Goal: Check status: Check status

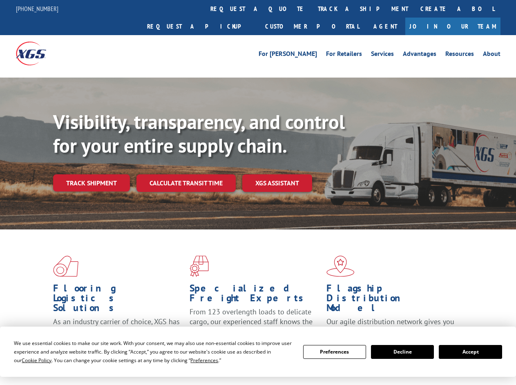
click at [258, 192] on div "Visibility, transparency, and control for your entire supply chain. Track shipm…" at bounding box center [284, 167] width 462 height 114
click at [29, 360] on span "Cookie Policy" at bounding box center [37, 360] width 30 height 7
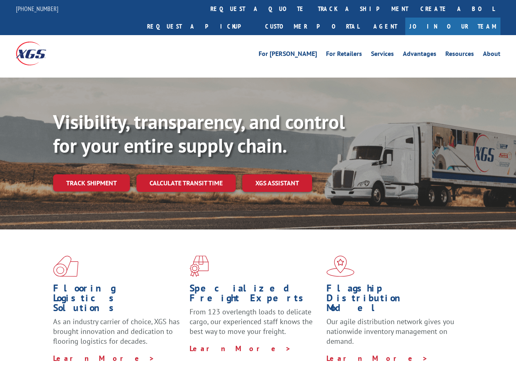
click at [196, 360] on div "Flooring Logistics Solutions As an industry carrier of choice, XGS has brought …" at bounding box center [258, 311] width 516 height 164
click at [334, 352] on div "Flooring Logistics Solutions As an industry carrier of choice, XGS has brought …" at bounding box center [258, 309] width 516 height 160
click at [402, 352] on div "Flooring Logistics Solutions As an industry carrier of choice, XGS has brought …" at bounding box center [258, 309] width 516 height 160
click at [470, 352] on div "Flooring Logistics Solutions As an industry carrier of choice, XGS has brought …" at bounding box center [258, 309] width 516 height 160
click at [258, 192] on div "Visibility, transparency, and control for your entire supply chain. Track shipm…" at bounding box center [284, 167] width 462 height 114
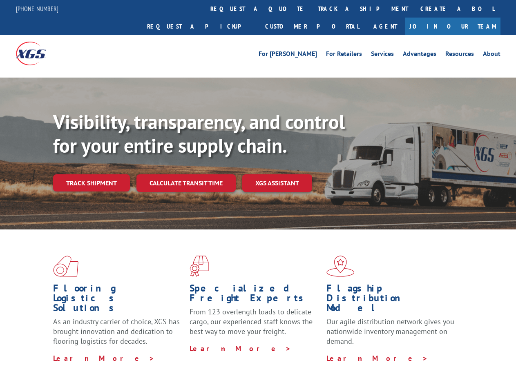
click at [311, 9] on link "track a shipment" at bounding box center [362, 9] width 102 height 18
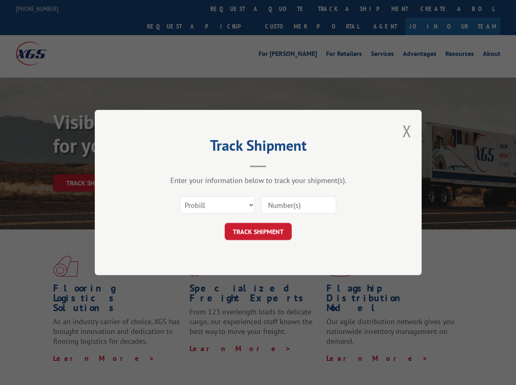
click at [285, 9] on div "Track Shipment Enter your information below to track your shipment(s). Select c…" at bounding box center [258, 192] width 516 height 385
click at [336, 9] on div "Track Shipment Enter your information below to track your shipment(s). Select c…" at bounding box center [258, 192] width 516 height 385
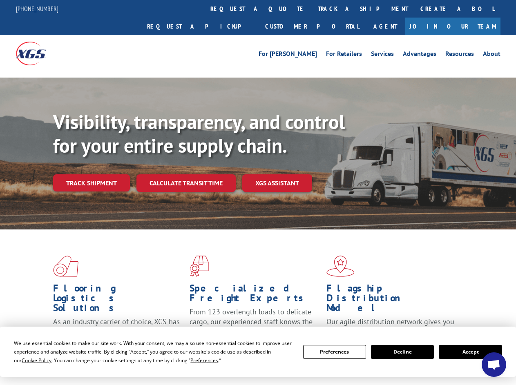
click at [258, 192] on div "Visibility, transparency, and control for your entire supply chain. Track shipm…" at bounding box center [284, 167] width 462 height 114
click at [29, 360] on span "Cookie Policy" at bounding box center [37, 360] width 30 height 7
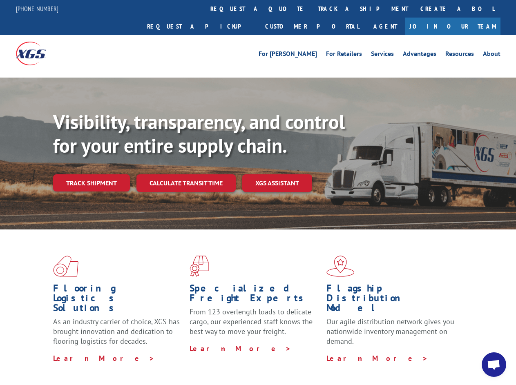
click at [196, 360] on div "Flooring Logistics Solutions As an industry carrier of choice, XGS has brought …" at bounding box center [258, 311] width 516 height 164
click at [334, 352] on div "Flooring Logistics Solutions As an industry carrier of choice, XGS has brought …" at bounding box center [258, 309] width 516 height 160
click at [402, 352] on div "Flooring Logistics Solutions As an industry carrier of choice, XGS has brought …" at bounding box center [258, 309] width 516 height 160
click at [470, 352] on div "Flooring Logistics Solutions As an industry carrier of choice, XGS has brought …" at bounding box center [258, 309] width 516 height 160
click at [258, 192] on div "Visibility, transparency, and control for your entire supply chain. Track shipm…" at bounding box center [284, 167] width 462 height 114
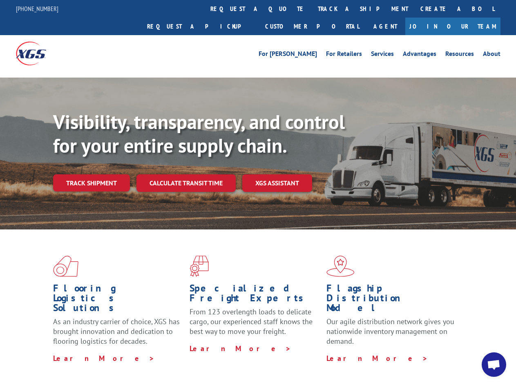
click at [311, 9] on link "track a shipment" at bounding box center [362, 9] width 102 height 18
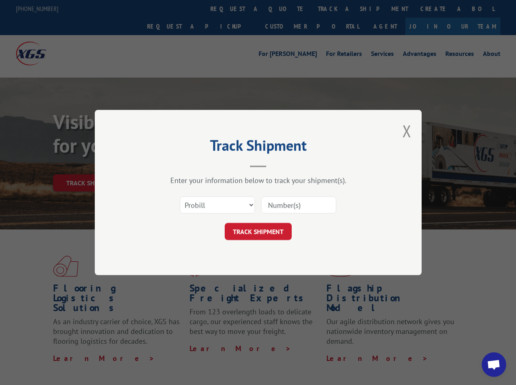
click at [285, 9] on div "Track Shipment Enter your information below to track your shipment(s). Select c…" at bounding box center [258, 192] width 516 height 385
click at [336, 9] on div "Track Shipment Enter your information below to track your shipment(s). Select c…" at bounding box center [258, 192] width 516 height 385
